Goal: Task Accomplishment & Management: Use online tool/utility

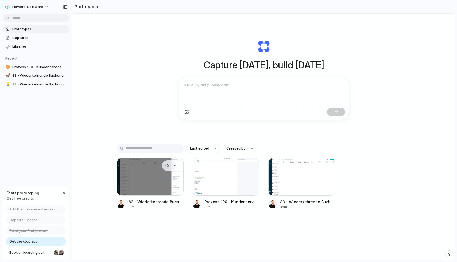
click at [145, 174] on div at bounding box center [150, 177] width 67 height 38
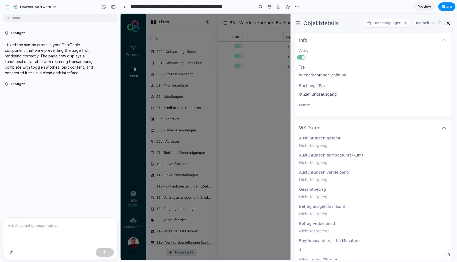
click at [417, 25] on button "Bearbeiten" at bounding box center [427, 23] width 31 height 11
click at [34, 226] on p at bounding box center [60, 226] width 105 height 6
click at [10, 254] on div "button" at bounding box center [11, 252] width 4 height 4
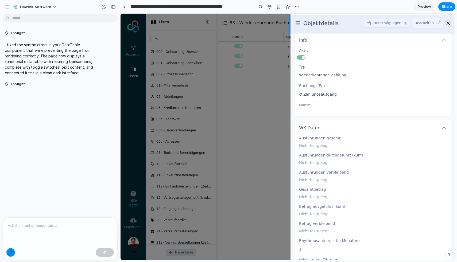
click at [398, 17] on div at bounding box center [288, 137] width 334 height 246
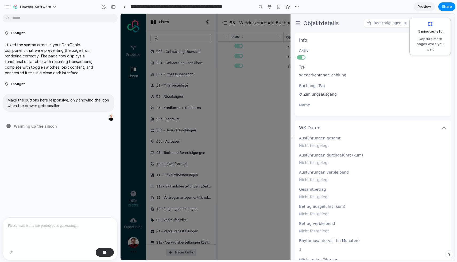
drag, startPoint x: 291, startPoint y: 137, endPoint x: 260, endPoint y: 140, distance: 31.4
click at [260, 140] on body "Ein Fehler wurde gemeldet. Mehr anzeigen Prozesse Listen Hilfe KI BETA Exportie…" at bounding box center [288, 137] width 335 height 247
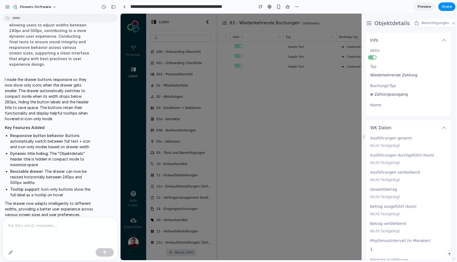
drag, startPoint x: 363, startPoint y: 138, endPoint x: 298, endPoint y: 138, distance: 64.4
click at [298, 138] on body "Ein Fehler wurde gemeldet. Mehr anzeigen Prozesse Listen Hilfe KI BETA Exportie…" at bounding box center [288, 137] width 335 height 247
click at [368, 22] on icon at bounding box center [369, 23] width 6 height 6
click at [422, 21] on button "Berechtigungen" at bounding box center [435, 23] width 46 height 8
click at [397, 24] on h2 "Objektdetails" at bounding box center [391, 23] width 35 height 10
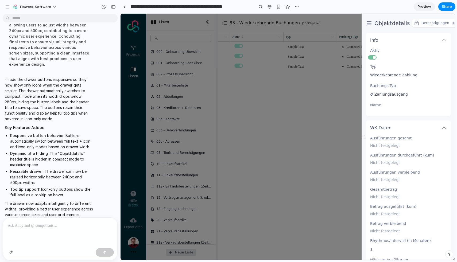
click at [397, 21] on h2 "Objektdetails" at bounding box center [391, 23] width 35 height 10
drag, startPoint x: 363, startPoint y: 139, endPoint x: 348, endPoint y: 140, distance: 14.8
click at [348, 140] on body "Ein Fehler wurde gemeldet. Mehr anzeigen Prozesse Listen Hilfe KI BETA Exportie…" at bounding box center [288, 137] width 335 height 247
drag, startPoint x: 361, startPoint y: 136, endPoint x: 329, endPoint y: 135, distance: 31.8
click at [329, 135] on body "Ein Fehler wurde gemeldet. Mehr anzeigen Prozesse Listen Hilfe KI BETA Exportie…" at bounding box center [288, 137] width 335 height 247
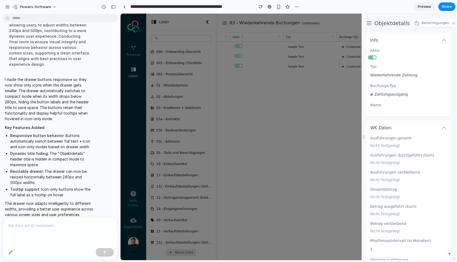
click at [49, 231] on div at bounding box center [60, 232] width 114 height 28
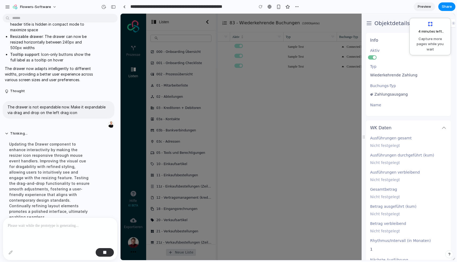
scroll to position [217, 0]
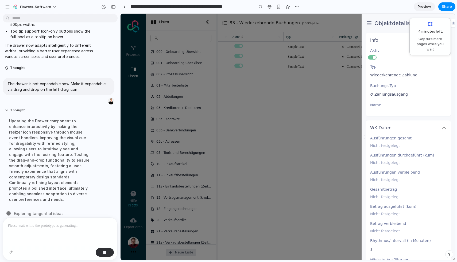
click at [5, 108] on button "Thought" at bounding box center [49, 110] width 89 height 5
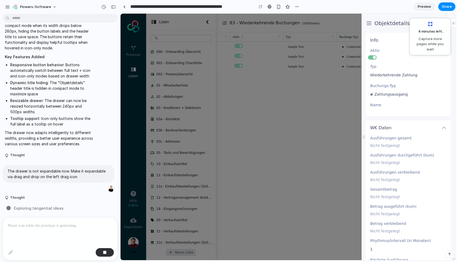
drag, startPoint x: 362, startPoint y: 137, endPoint x: 318, endPoint y: 143, distance: 44.5
click at [318, 143] on body "Ein Fehler wurde gemeldet. Mehr anzeigen Prozesse Listen Hilfe KI BETA Exportie…" at bounding box center [288, 137] width 335 height 247
drag, startPoint x: 363, startPoint y: 135, endPoint x: 347, endPoint y: 135, distance: 16.0
click at [347, 135] on body "Ein Fehler wurde gemeldet. Mehr anzeigen Prozesse Listen Hilfe KI BETA Exportie…" at bounding box center [288, 137] width 335 height 247
click at [296, 9] on div "button" at bounding box center [297, 7] width 4 height 4
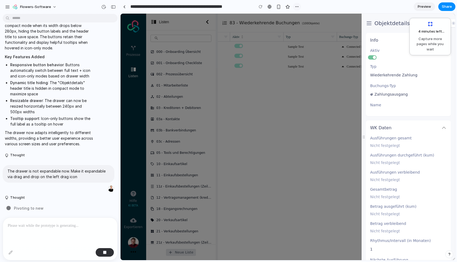
click at [296, 34] on div "Duplicate Delete" at bounding box center [287, 40] width 81 height 12
click at [53, 8] on button "flowers-software" at bounding box center [34, 7] width 49 height 9
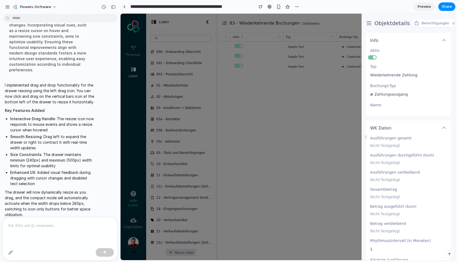
scroll to position [0, 0]
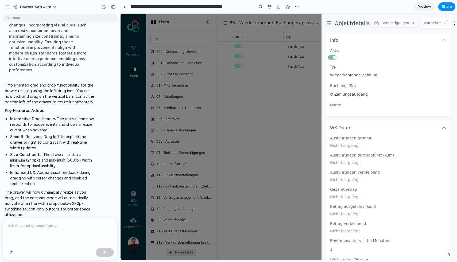
drag, startPoint x: 365, startPoint y: 136, endPoint x: 287, endPoint y: 154, distance: 80.2
click at [286, 154] on body "Ein Fehler wurde gemeldet. Mehr anzeigen Prozesse Listen Hilfe KI BETA Exportie…" at bounding box center [288, 137] width 335 height 247
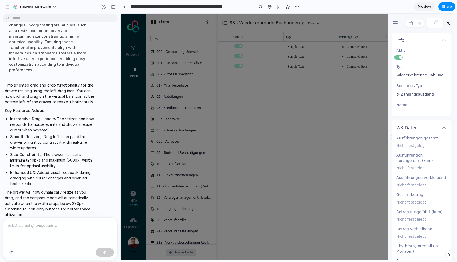
drag, startPoint x: 324, startPoint y: 138, endPoint x: 389, endPoint y: 120, distance: 68.0
click at [389, 120] on div "Info Aktiv Typ Wiederkehrende Zahlung Buchungs-Typ Zahlungsausgang Name WK Date…" at bounding box center [421, 137] width 67 height 247
click at [418, 23] on circle "button" at bounding box center [419, 22] width 3 height 3
click at [429, 25] on button "button" at bounding box center [434, 23] width 17 height 11
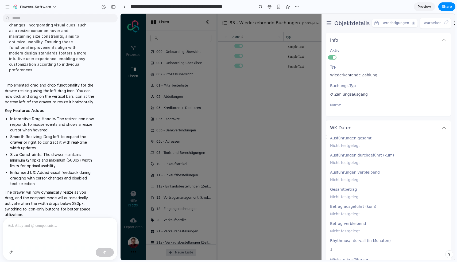
drag, startPoint x: 390, startPoint y: 137, endPoint x: 229, endPoint y: 146, distance: 161.7
click at [229, 146] on body "Ein Fehler wurde gemeldet. Mehr anzeigen Prozesse Listen Hilfe KI BETA Exportie…" at bounding box center [288, 137] width 335 height 247
